Goal: Communication & Community: Answer question/provide support

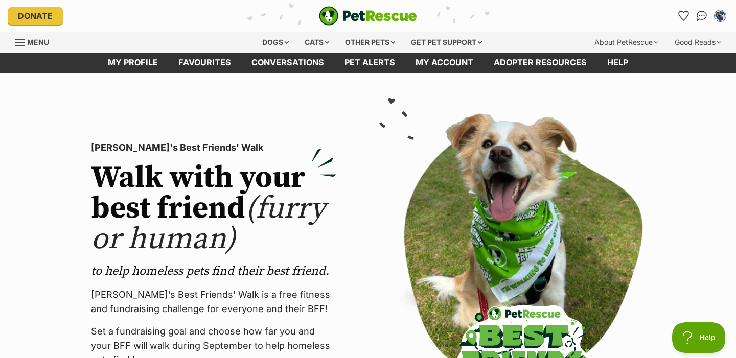
click at [30, 44] on span "Menu" at bounding box center [38, 42] width 22 height 9
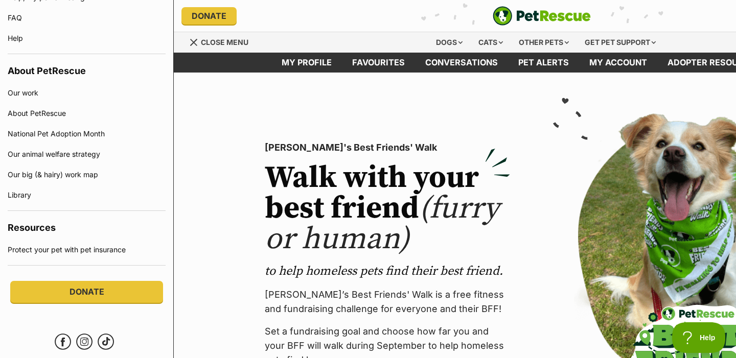
scroll to position [724, 0]
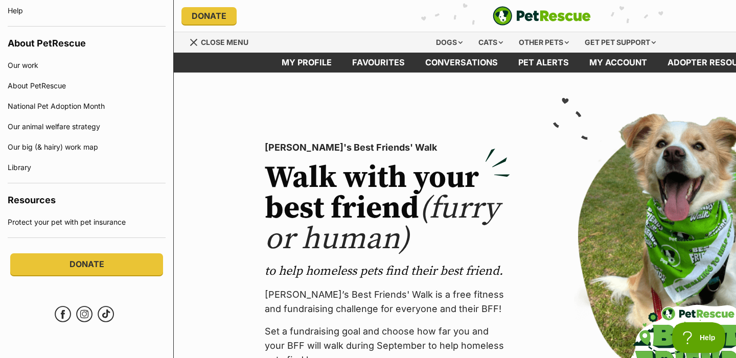
click at [249, 114] on div "PetRescue's Best Friends' Walk Walk with your best friend (furry or human) to h…" at bounding box center [541, 272] width 618 height 334
click at [305, 67] on link "My profile" at bounding box center [306, 63] width 71 height 20
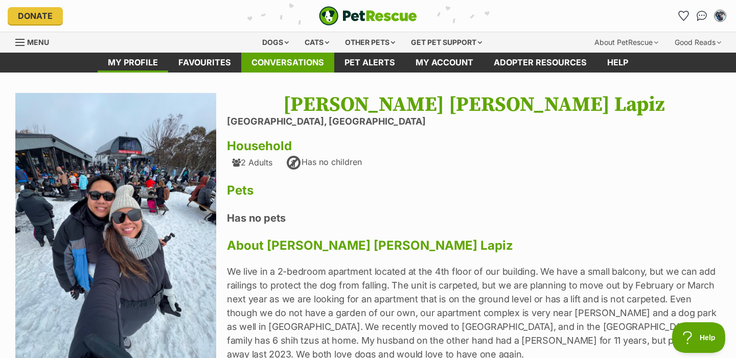
click at [284, 65] on link "Conversations" at bounding box center [287, 63] width 93 height 20
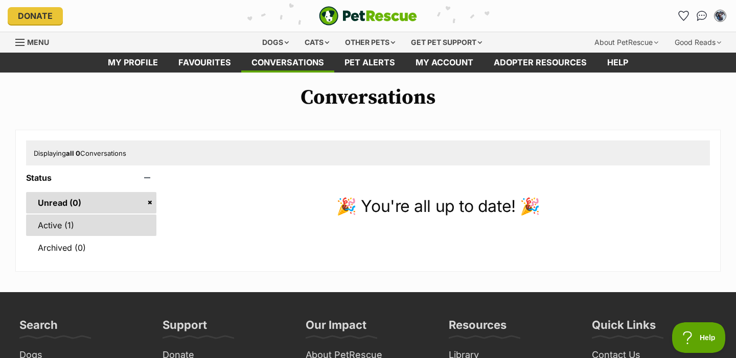
click at [79, 227] on link "Active (1)" at bounding box center [91, 225] width 130 height 21
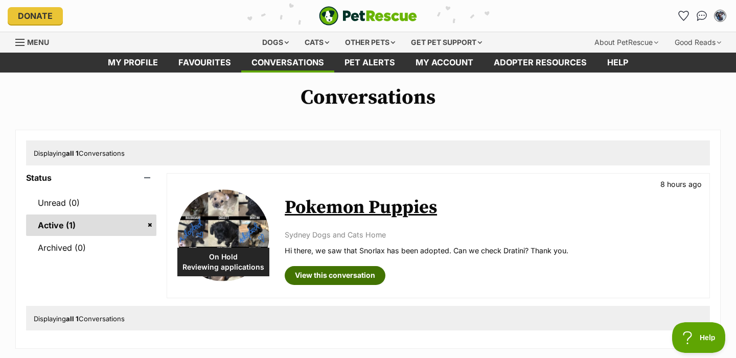
click at [343, 276] on link "View this conversation" at bounding box center [335, 275] width 101 height 18
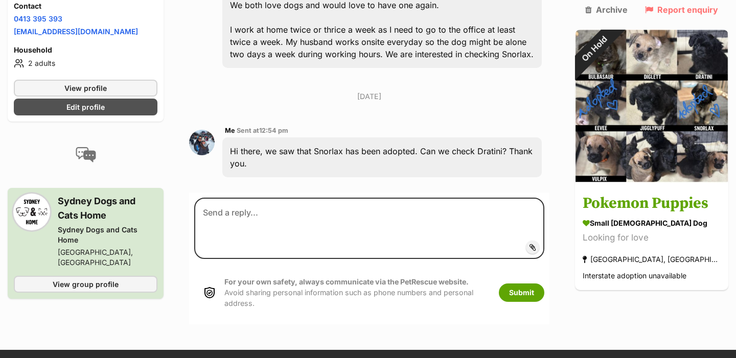
scroll to position [477, 0]
